Goal: Information Seeking & Learning: Learn about a topic

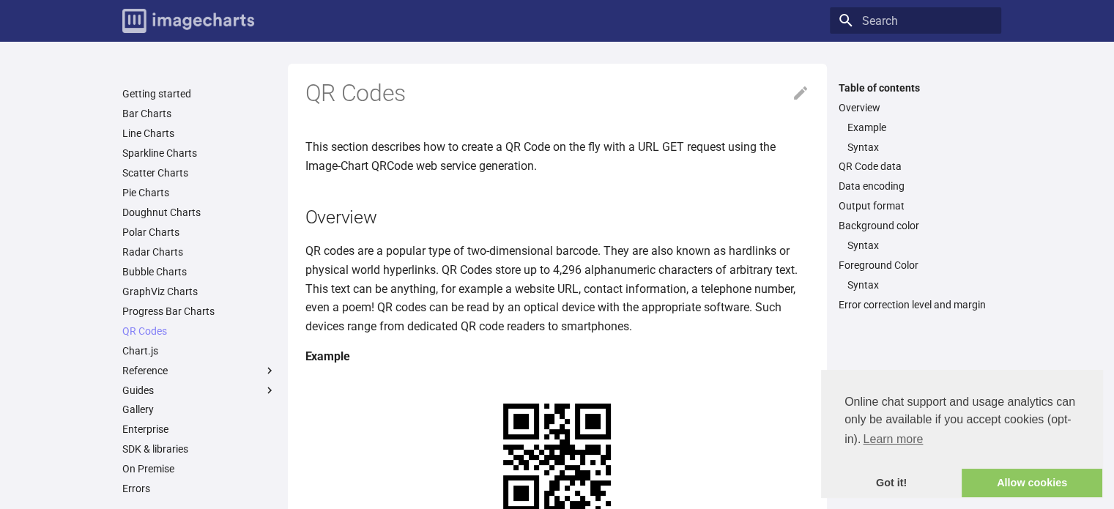
click at [204, 23] on img "Image-Charts documentation" at bounding box center [188, 21] width 132 height 24
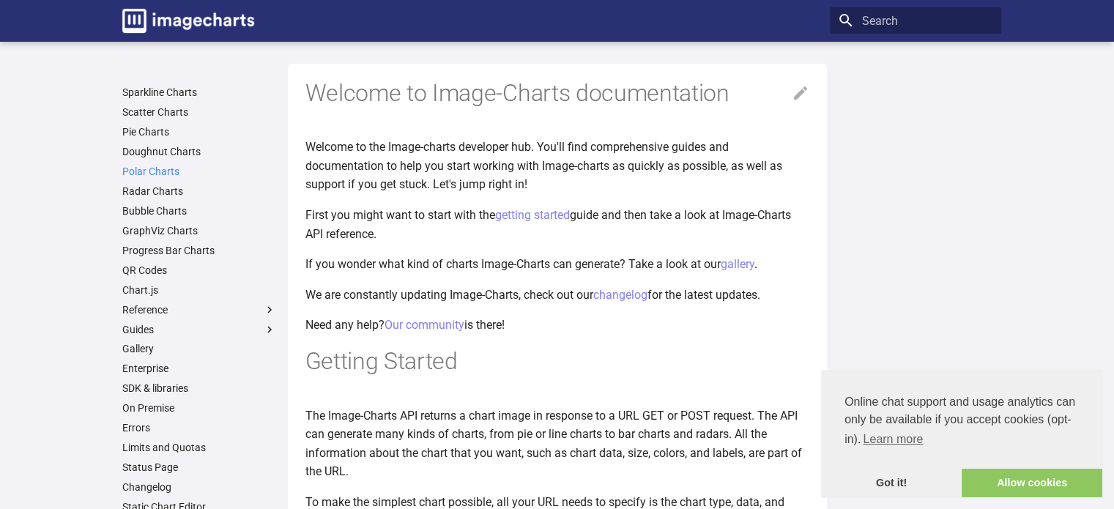
scroll to position [61, 0]
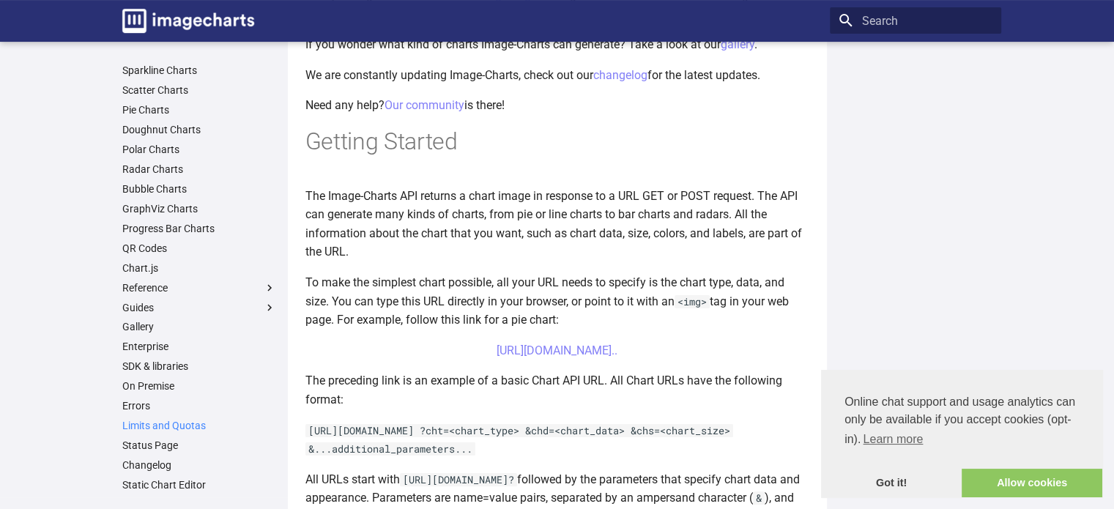
click at [174, 423] on link "Limits and Quotas" at bounding box center [199, 425] width 154 height 13
